Goal: Find specific page/section: Find specific page/section

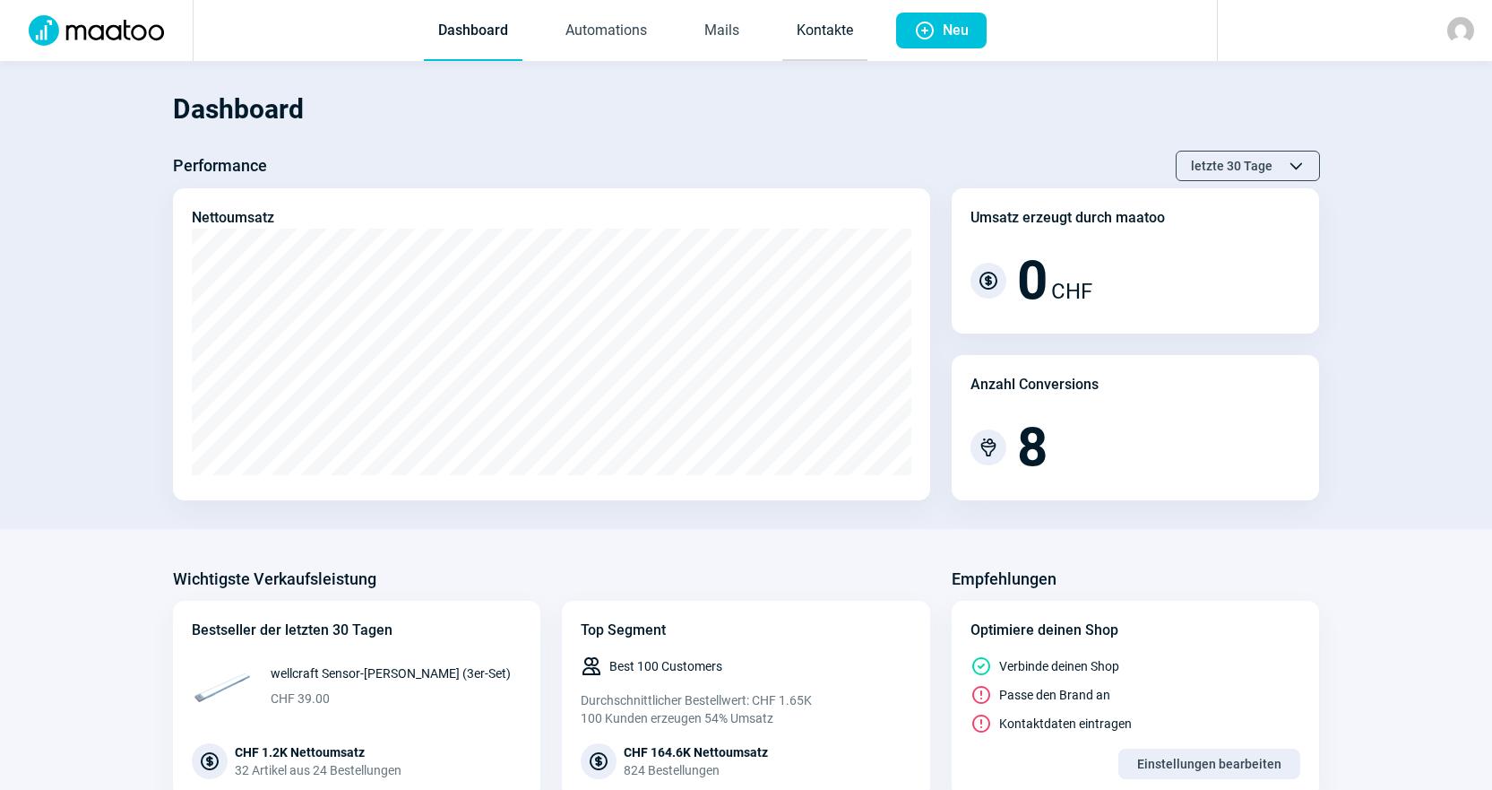
click at [793, 33] on link "Kontakte" at bounding box center [824, 31] width 85 height 59
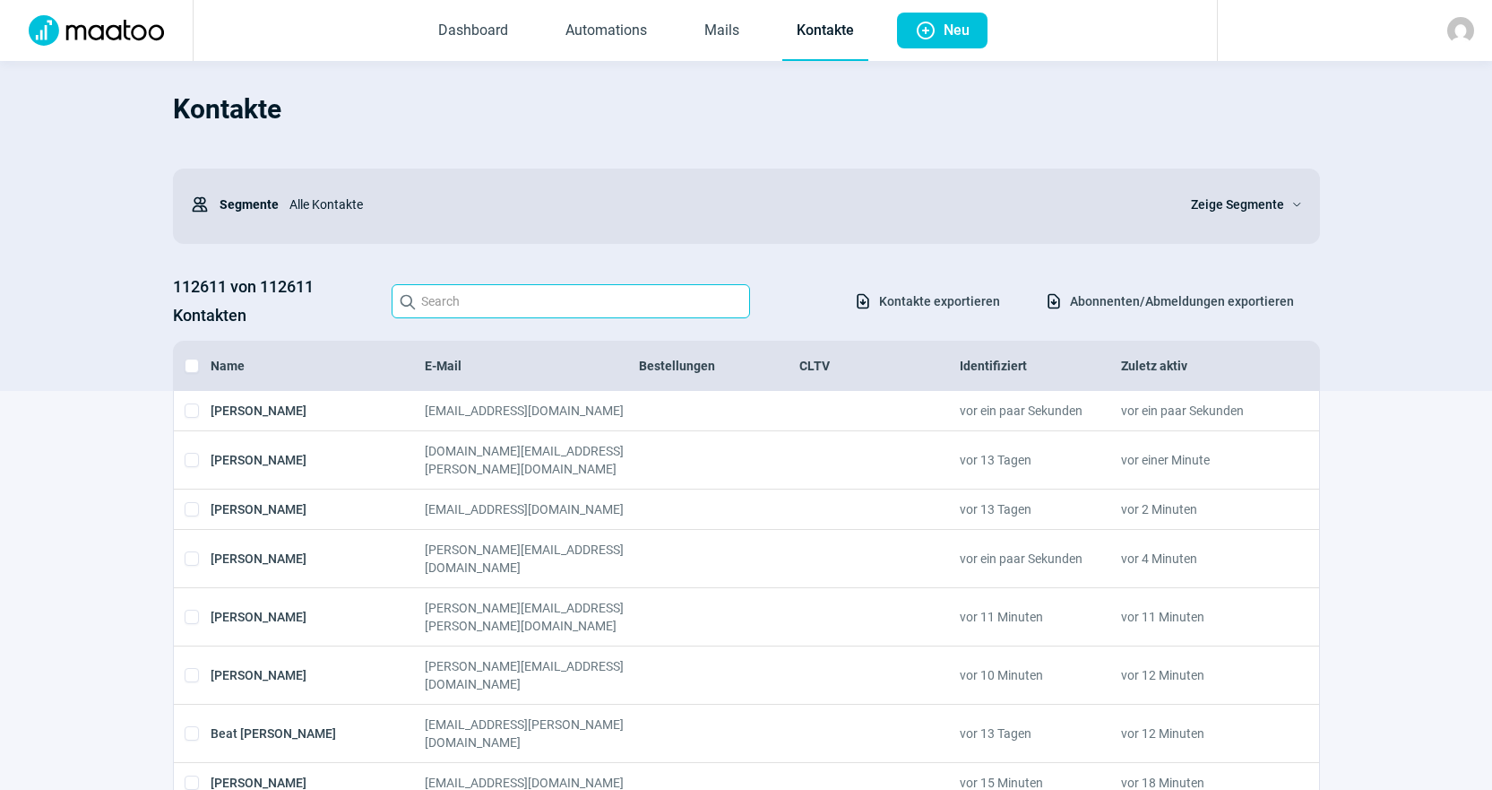
click at [686, 293] on input "Search icon" at bounding box center [571, 301] width 358 height 34
paste input "[EMAIL_ADDRESS][DOMAIN_NAME]"
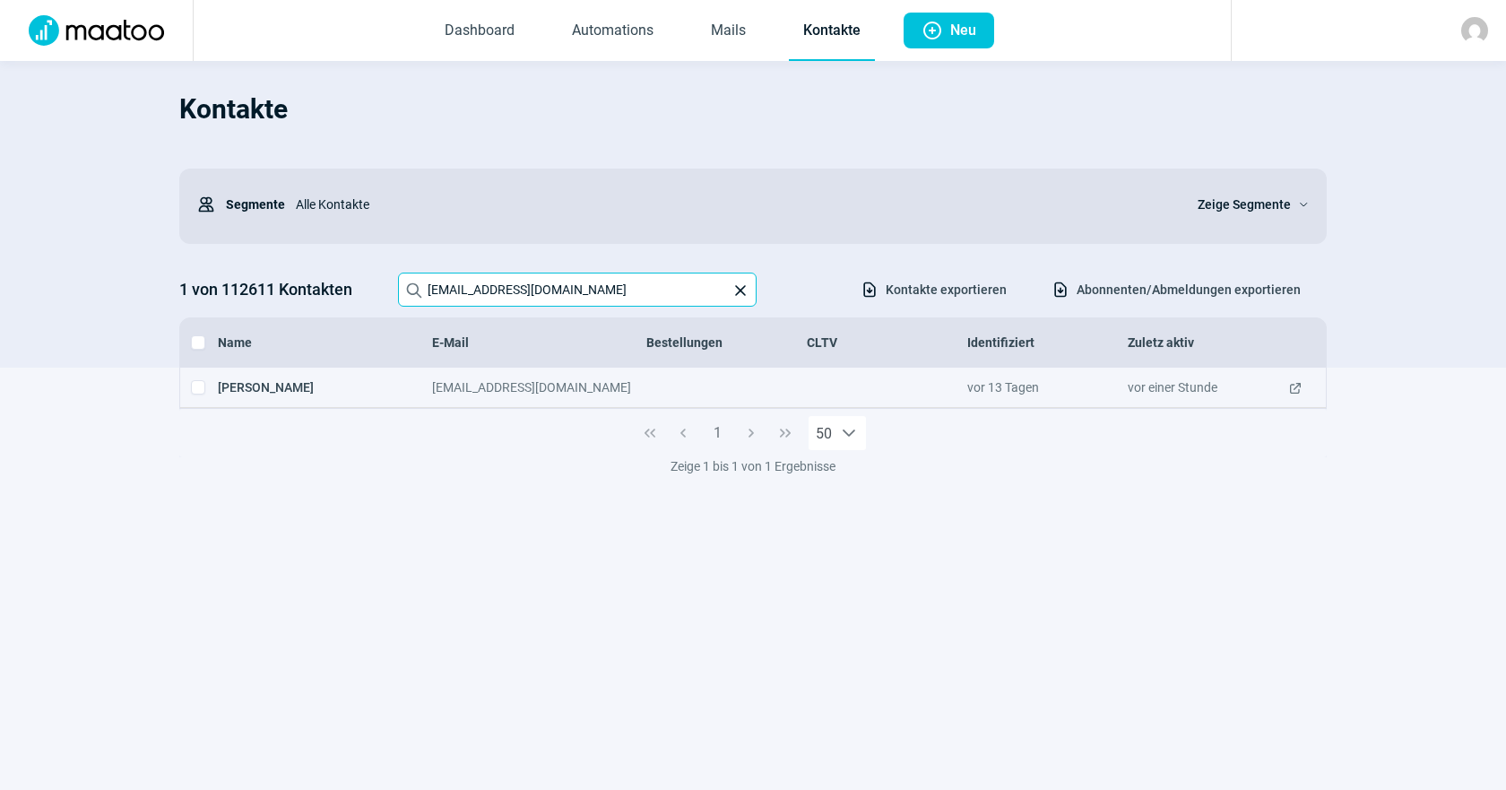
type input "[EMAIL_ADDRESS][DOMAIN_NAME]"
click at [1299, 388] on span "ExternalLink icon" at bounding box center [1295, 387] width 14 height 18
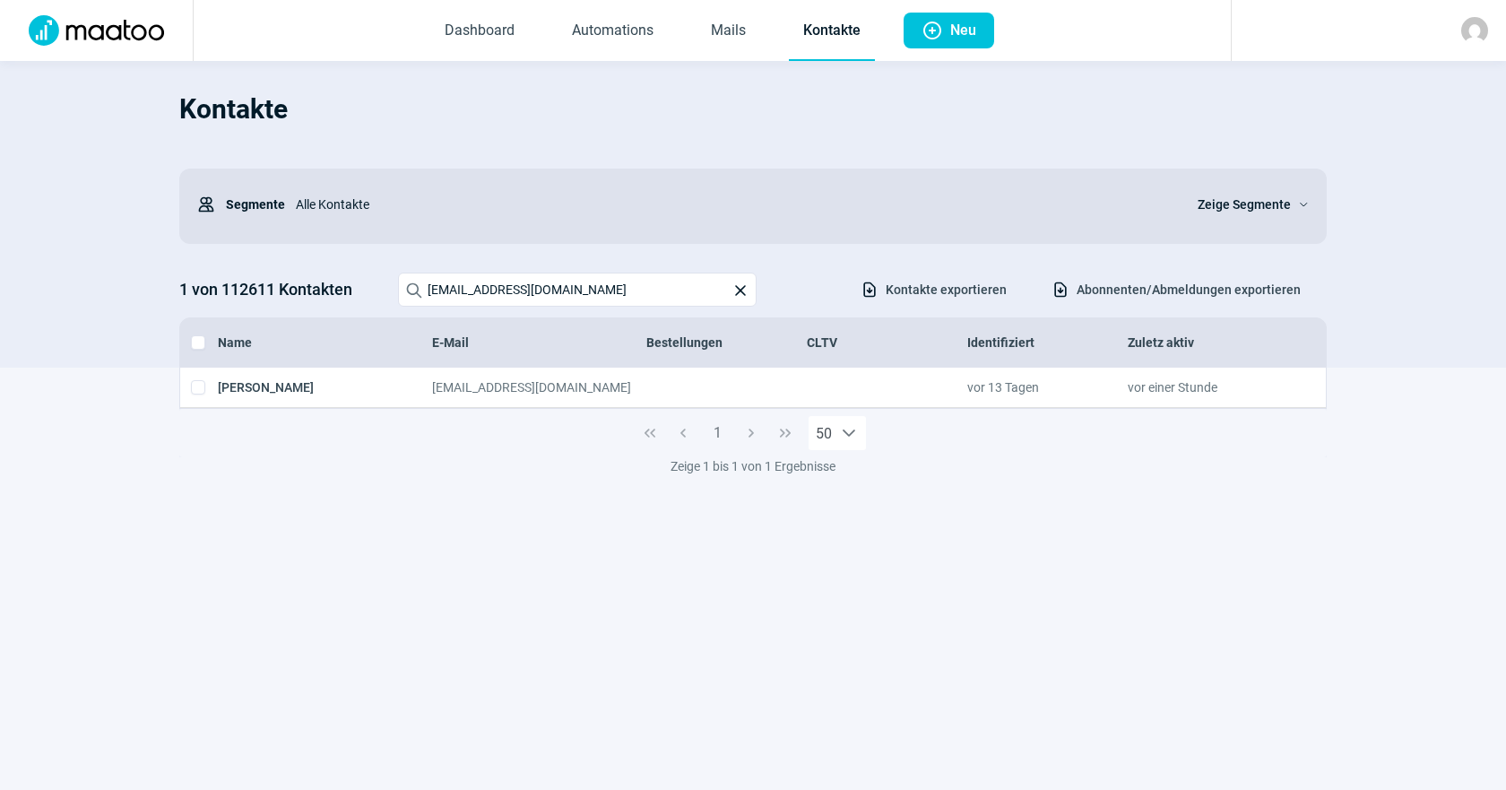
click at [828, 25] on link "Kontakte" at bounding box center [832, 31] width 86 height 59
drag, startPoint x: 689, startPoint y: 289, endPoint x: 164, endPoint y: 279, distance: 525.3
click at [164, 279] on section "Kontakte Users icon Segmente Alle Kontakte Zeige Segmente ChevronDown icon 1 vo…" at bounding box center [753, 214] width 1506 height 306
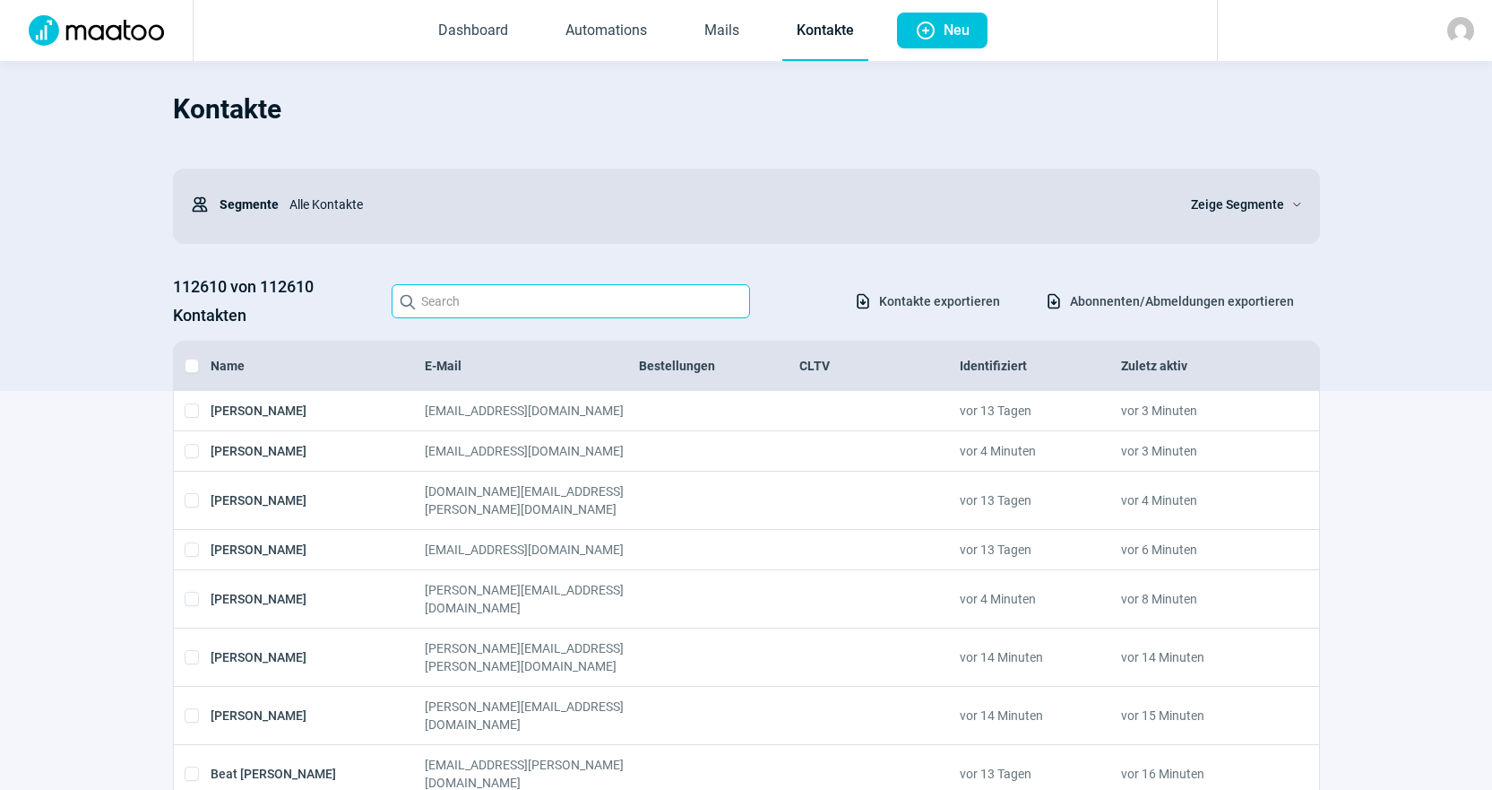
paste input "[EMAIL_ADDRESS][DOMAIN_NAME]"
click at [488, 289] on input "[EMAIL_ADDRESS][DOMAIN_NAME]" at bounding box center [571, 301] width 358 height 34
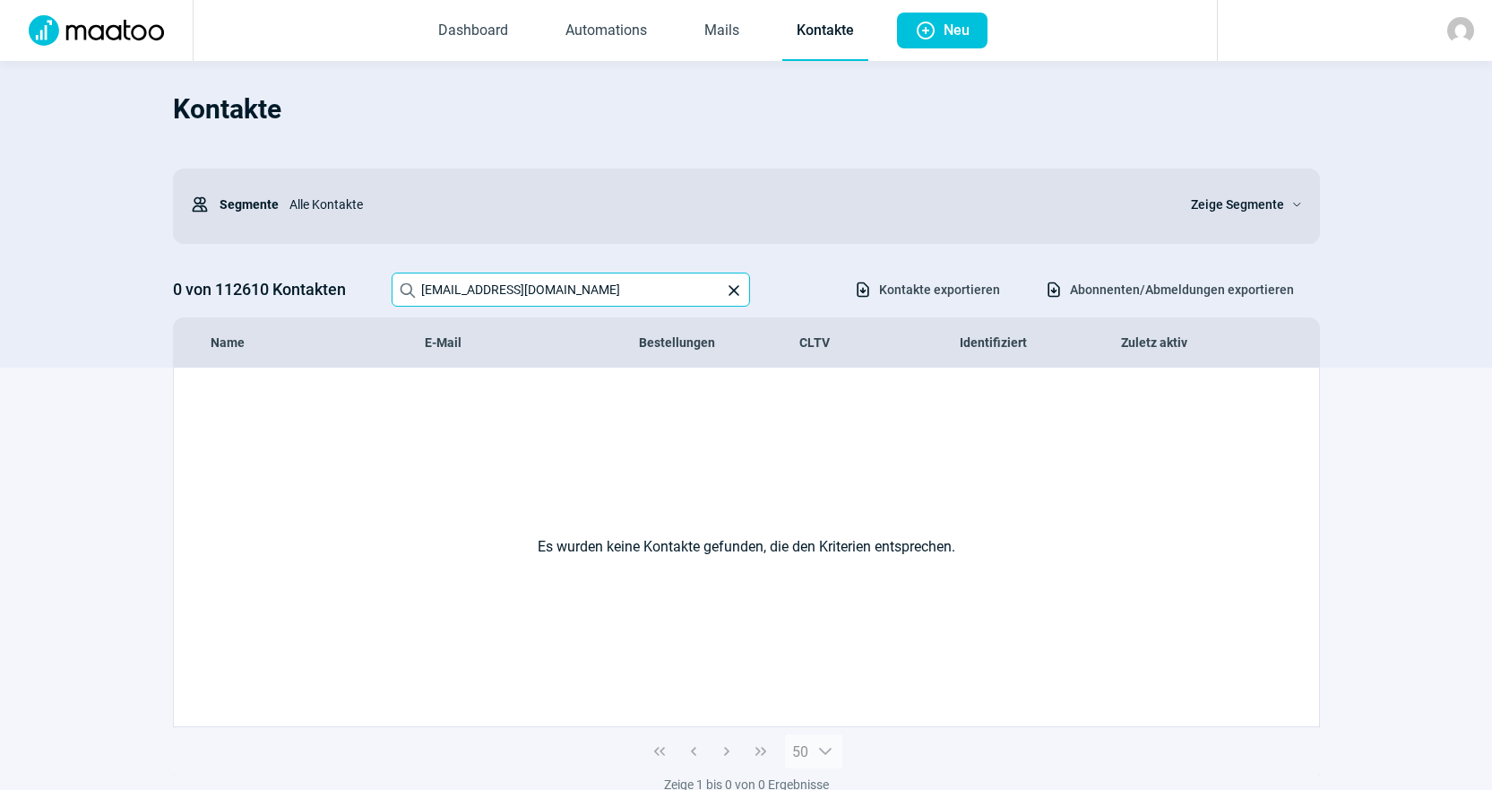
paste input "text"
type input "[EMAIL_ADDRESS][DOMAIN_NAME]"
click at [732, 30] on link "Mails" at bounding box center [722, 31] width 64 height 59
